Goal: Task Accomplishment & Management: Use online tool/utility

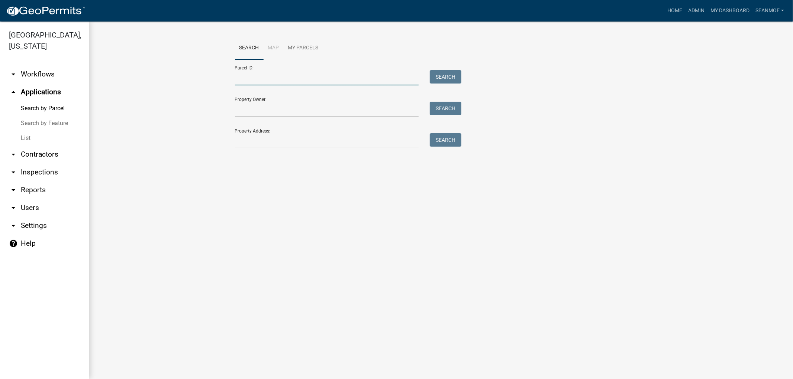
click at [259, 80] on input "Parcel ID:" at bounding box center [327, 77] width 184 height 15
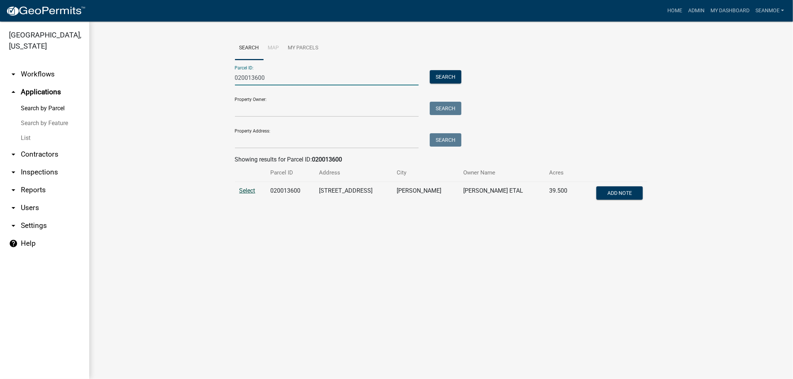
type input "020013600"
click at [250, 189] on span "Select" at bounding box center [247, 190] width 16 height 7
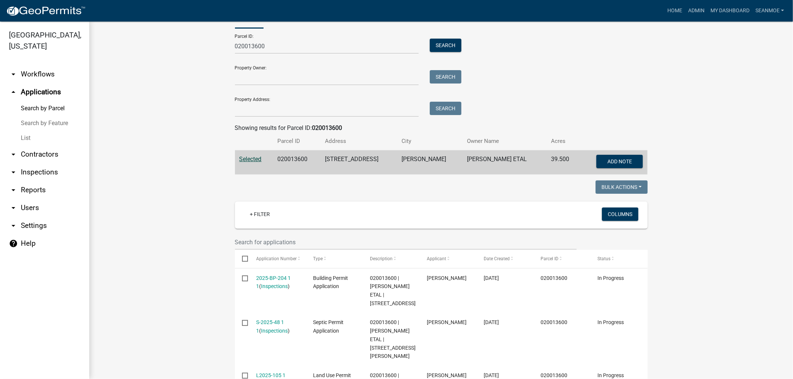
scroll to position [165, 0]
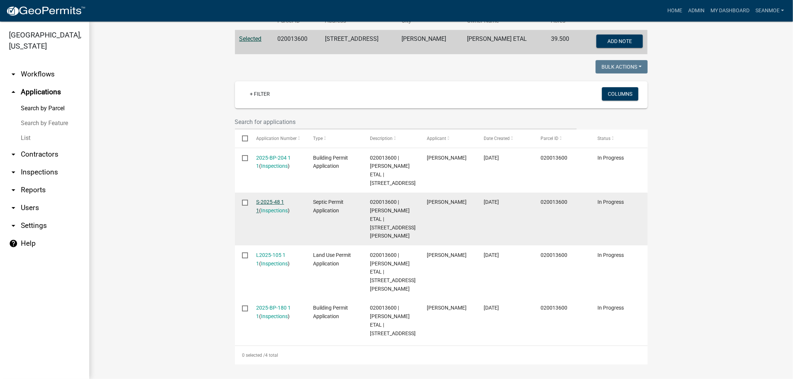
click at [273, 199] on link "S-2025-48 1 1" at bounding box center [270, 206] width 28 height 14
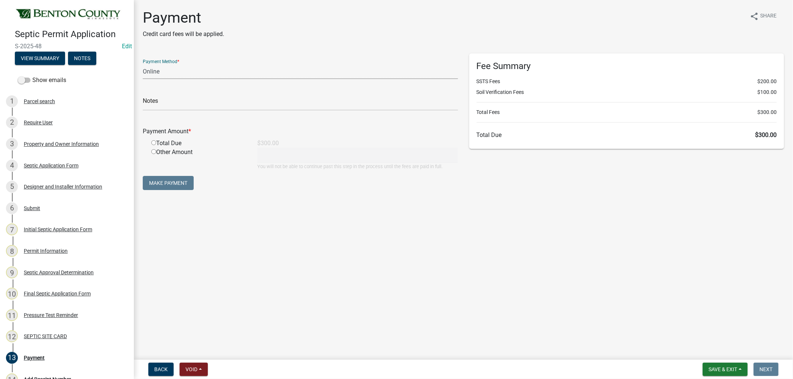
click at [160, 73] on select "Credit Card POS Check Cash Online" at bounding box center [300, 71] width 315 height 15
select select "1: 0"
click at [143, 64] on select "Credit Card POS Check Cash Online" at bounding box center [300, 71] width 315 height 15
click at [179, 104] on input "text" at bounding box center [300, 102] width 315 height 15
type input "5080"
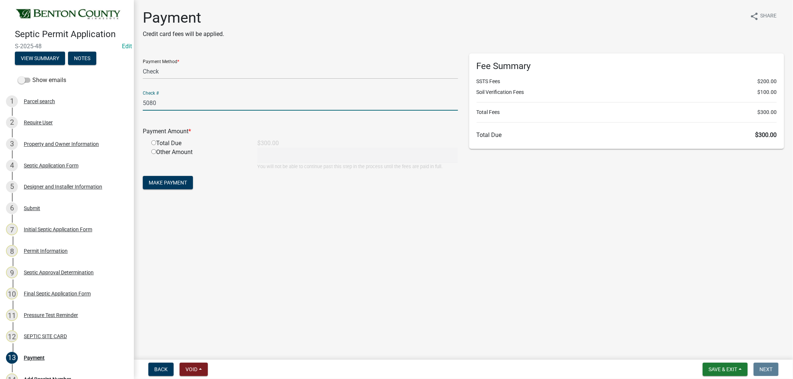
click at [153, 142] on input "radio" at bounding box center [153, 142] width 5 height 5
radio input "true"
type input "300"
click at [168, 184] on span "Make Payment" at bounding box center [168, 183] width 38 height 6
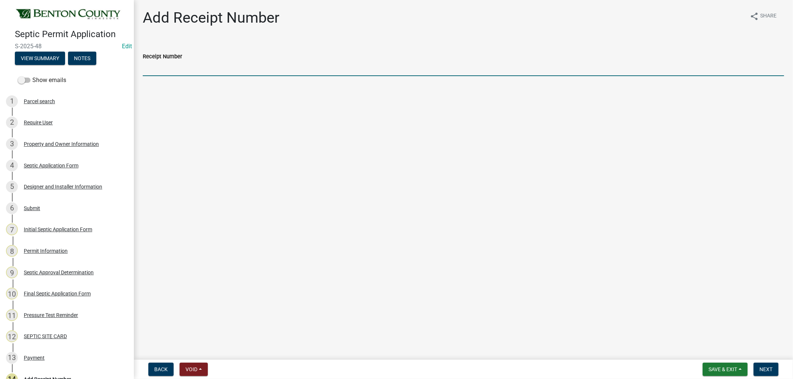
click at [192, 69] on input "Receipt Number" at bounding box center [463, 68] width 641 height 15
type input "25-304"
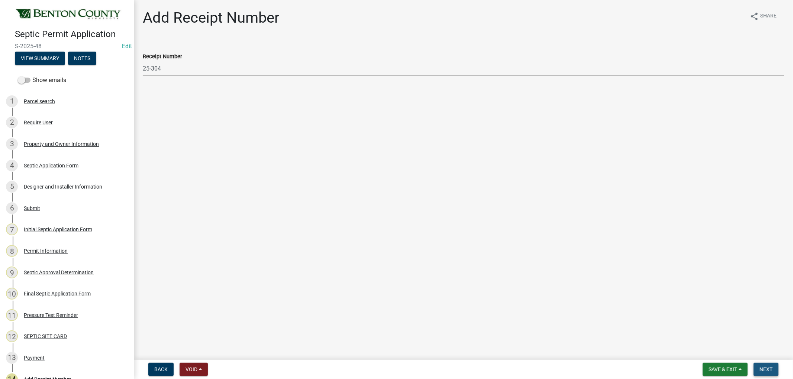
click at [768, 370] on span "Next" at bounding box center [765, 370] width 13 height 6
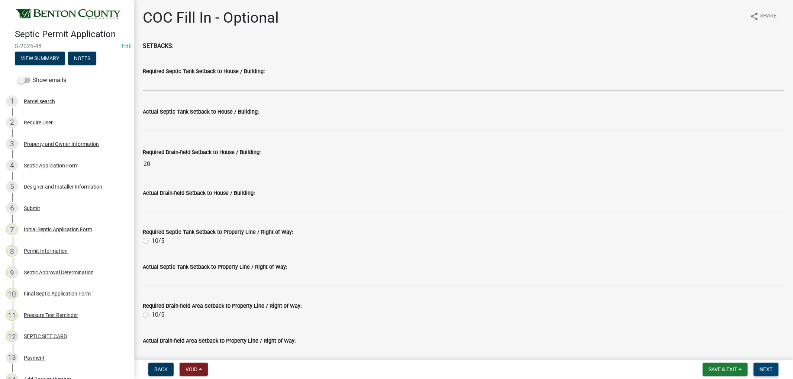
click at [768, 368] on span "Next" at bounding box center [765, 370] width 13 height 6
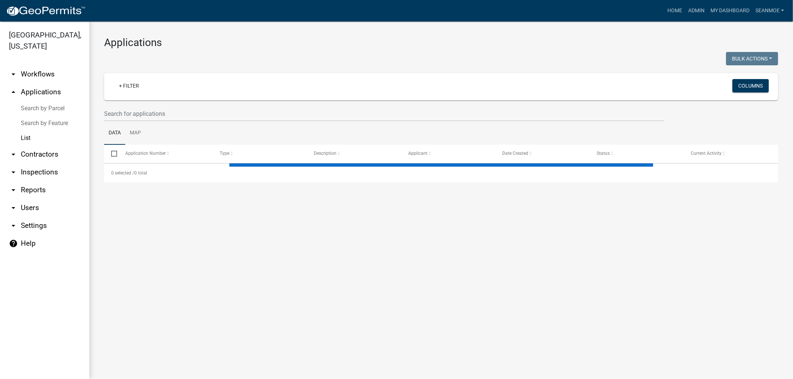
select select "1: 25"
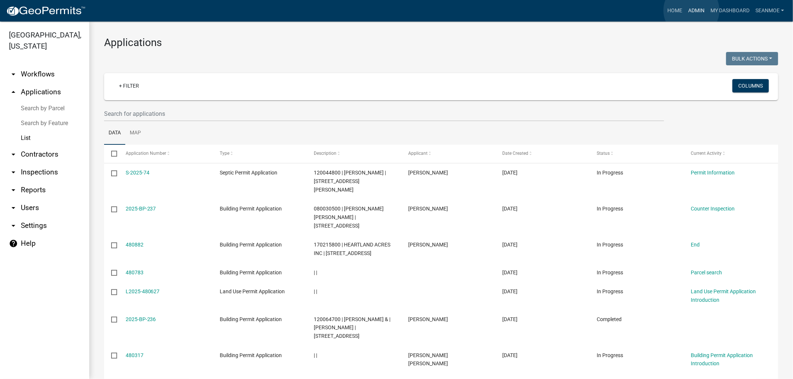
click at [691, 10] on link "Admin" at bounding box center [696, 11] width 22 height 14
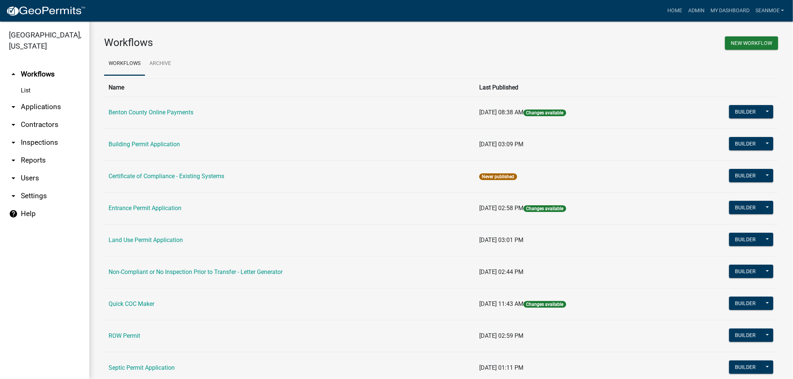
click at [36, 106] on link "arrow_drop_down Applications" at bounding box center [44, 107] width 89 height 18
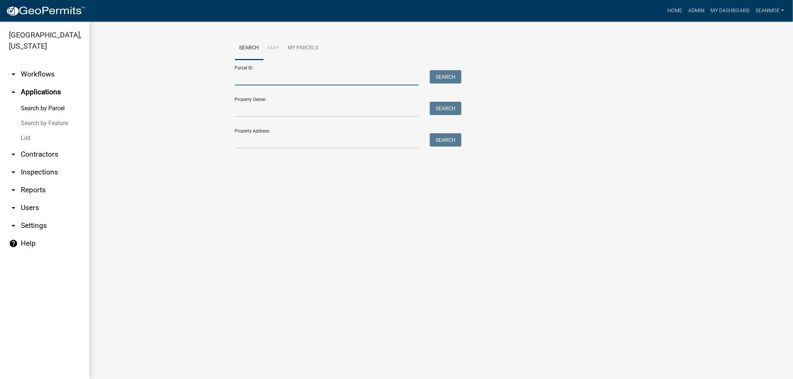
click at [266, 77] on input "Parcel ID:" at bounding box center [327, 77] width 184 height 15
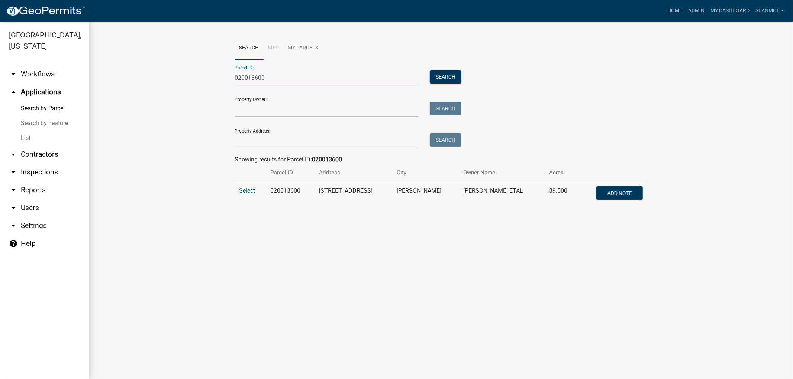
type input "020013600"
click at [246, 191] on span "Select" at bounding box center [247, 190] width 16 height 7
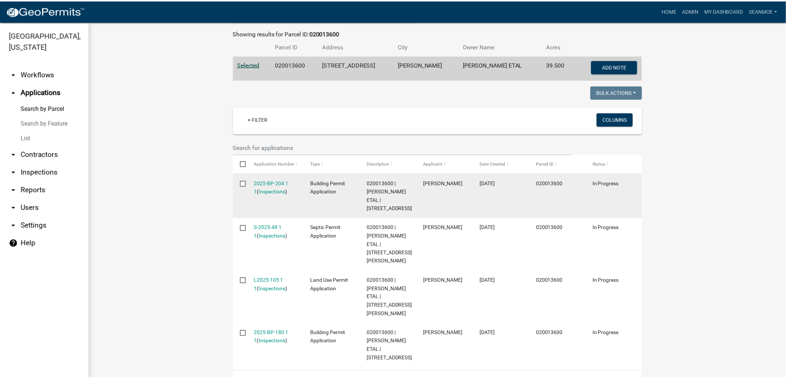
scroll to position [186, 0]
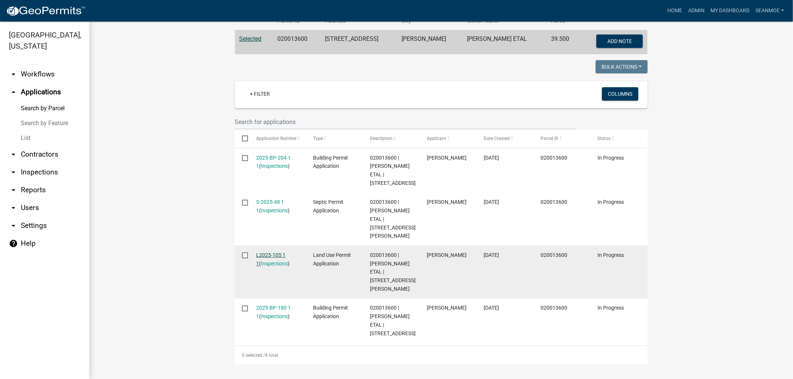
click at [265, 252] on link "L2025-105 1 1" at bounding box center [270, 259] width 29 height 14
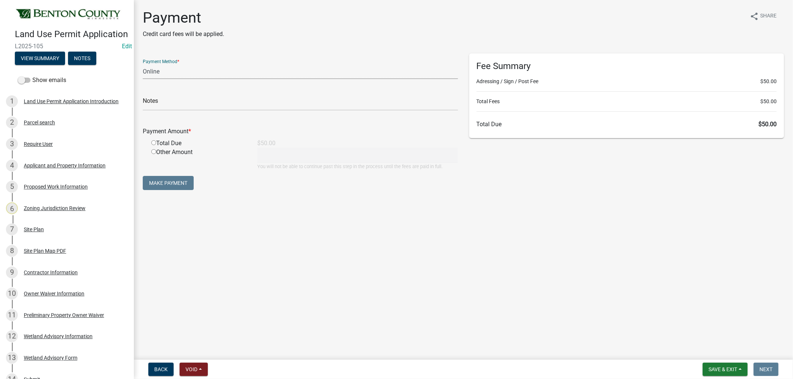
click at [161, 72] on select "Credit Card POS Check Cash Online" at bounding box center [300, 71] width 315 height 15
select select "1: 0"
click at [143, 64] on select "Credit Card POS Check Cash Online" at bounding box center [300, 71] width 315 height 15
click at [186, 103] on input "text" at bounding box center [300, 102] width 315 height 15
type input "5080"
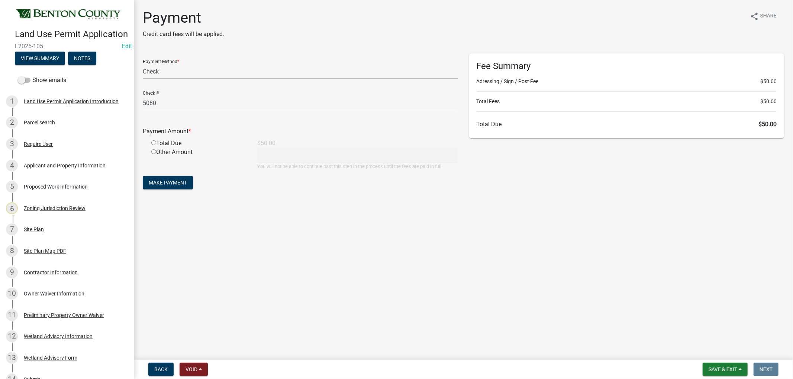
click at [153, 143] on input "radio" at bounding box center [153, 142] width 5 height 5
radio input "true"
type input "50"
click at [165, 180] on span "Make Payment" at bounding box center [168, 183] width 38 height 6
